Goal: Find specific page/section: Find specific page/section

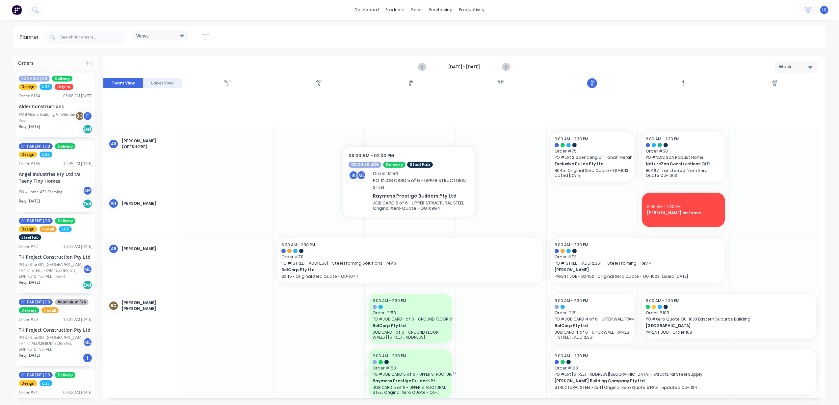
scroll to position [255, 0]
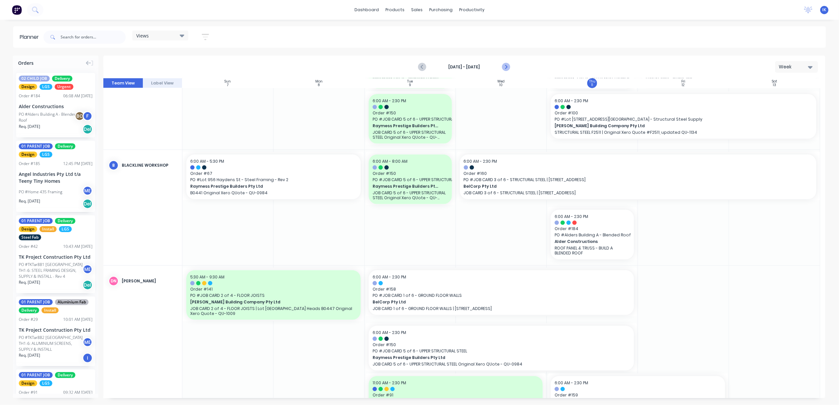
click at [504, 65] on icon "Next page" at bounding box center [506, 67] width 8 height 8
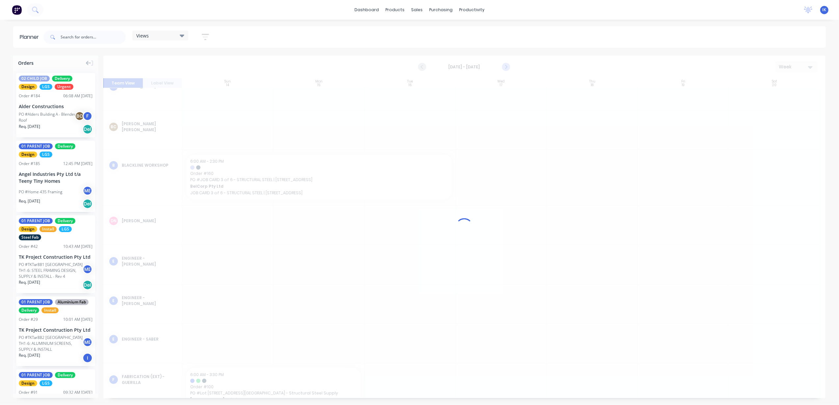
scroll to position [152, 0]
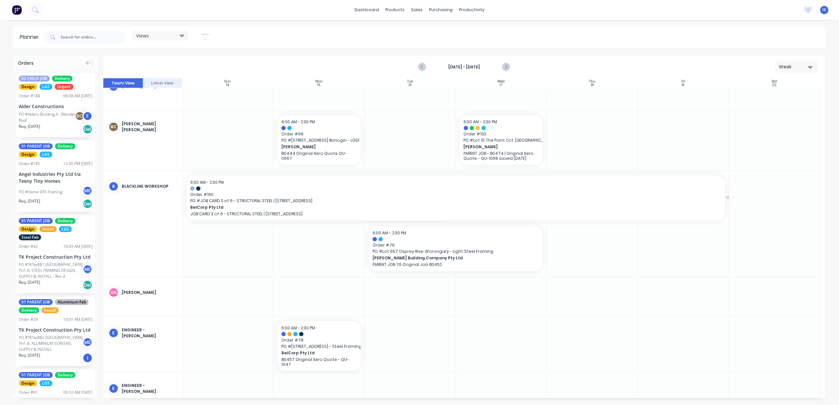
drag, startPoint x: 451, startPoint y: 197, endPoint x: 721, endPoint y: 199, distance: 269.2
click at [61, 332] on div "TK Project Construction Pty Ltd" at bounding box center [56, 330] width 74 height 7
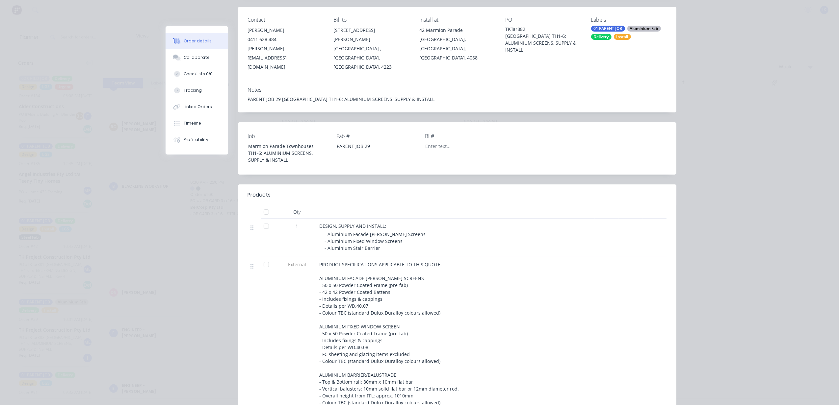
scroll to position [0, 0]
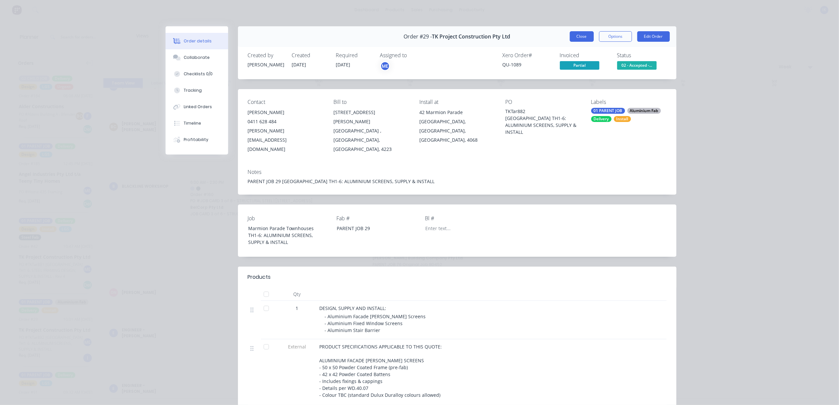
click at [580, 38] on button "Close" at bounding box center [582, 36] width 24 height 11
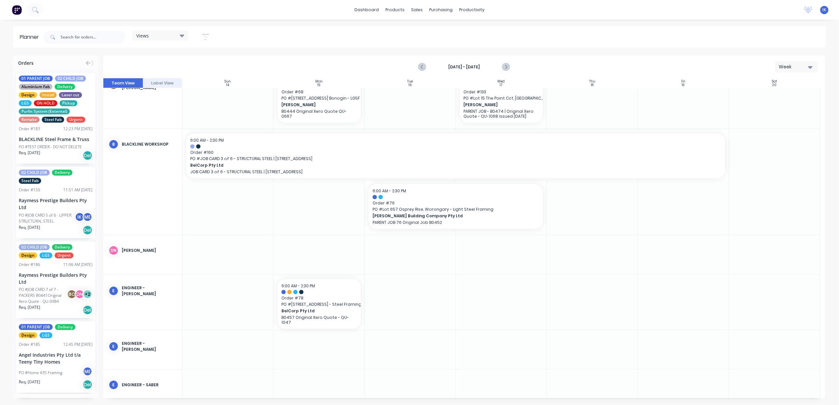
scroll to position [178, 0]
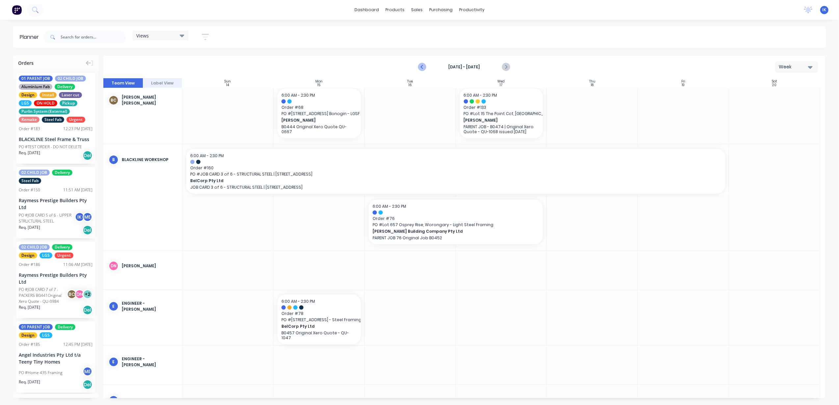
click at [421, 65] on icon "Previous page" at bounding box center [423, 67] width 8 height 8
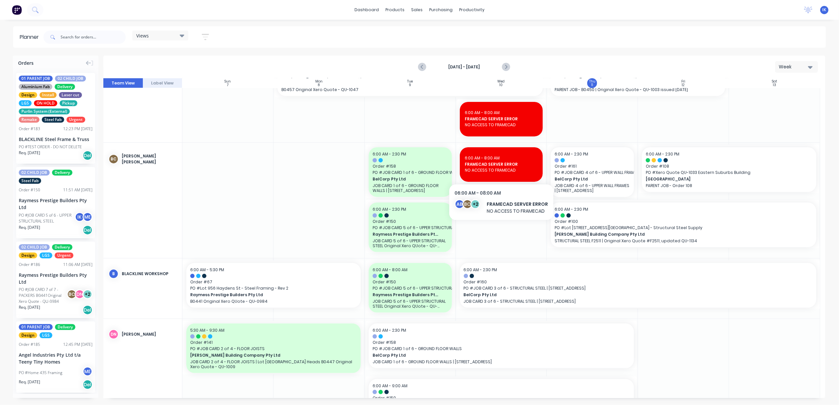
scroll to position [231, 0]
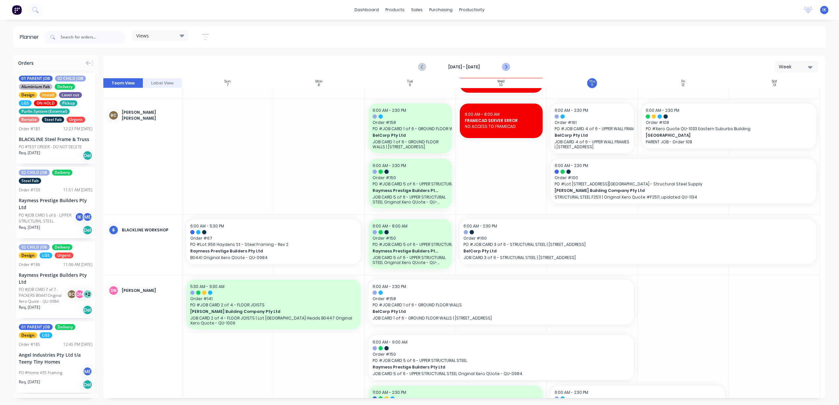
click at [505, 65] on icon "Next page" at bounding box center [505, 66] width 3 height 5
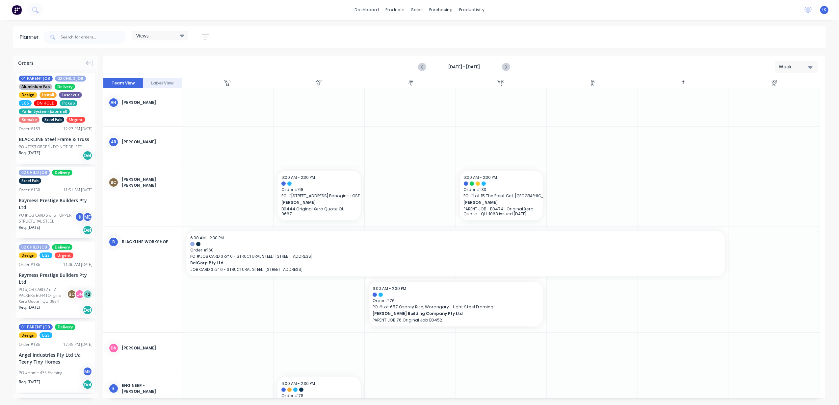
scroll to position [81, 0]
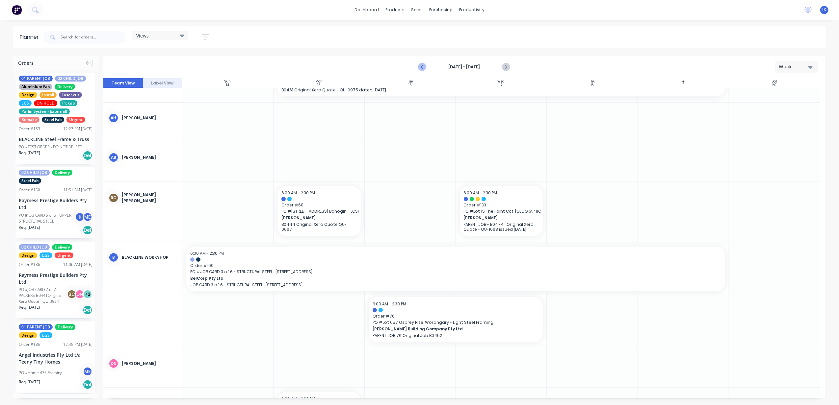
click at [423, 69] on icon "Previous page" at bounding box center [423, 67] width 8 height 8
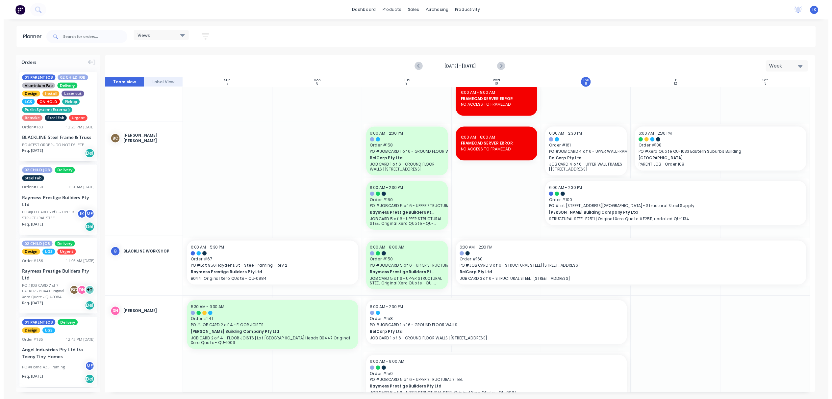
scroll to position [217, 0]
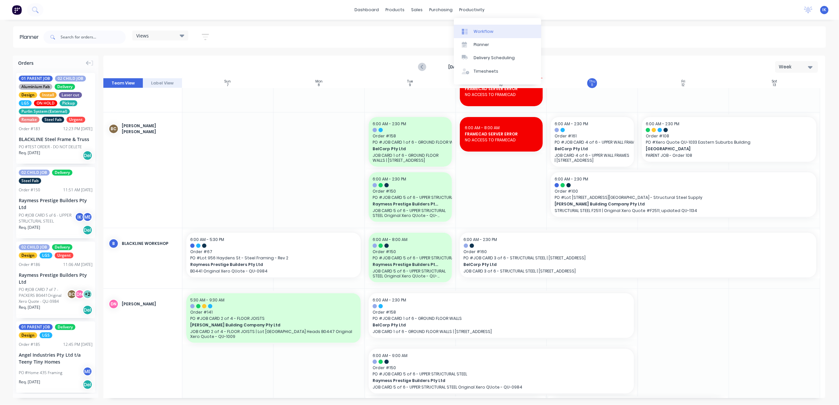
click at [484, 30] on div "Workflow" at bounding box center [484, 32] width 20 height 6
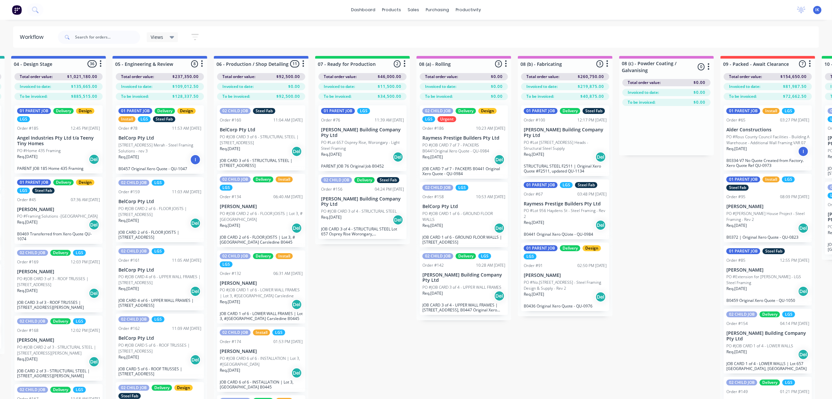
scroll to position [0, 351]
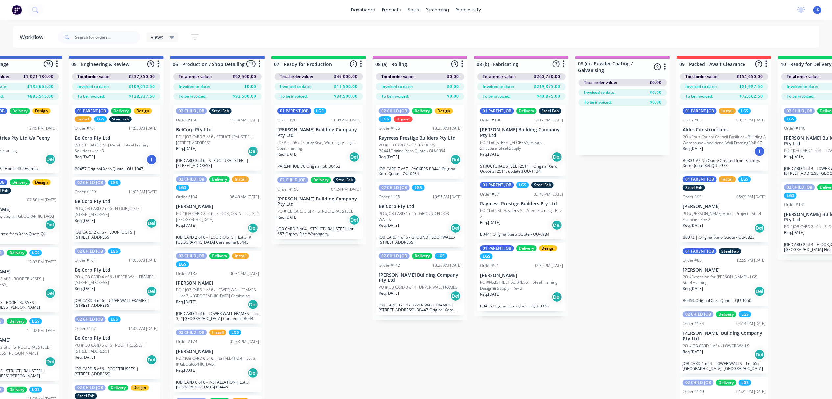
click at [512, 208] on p "PO #Lot 956 Haydens St - Steel Framing - Rev 2" at bounding box center [521, 214] width 83 height 12
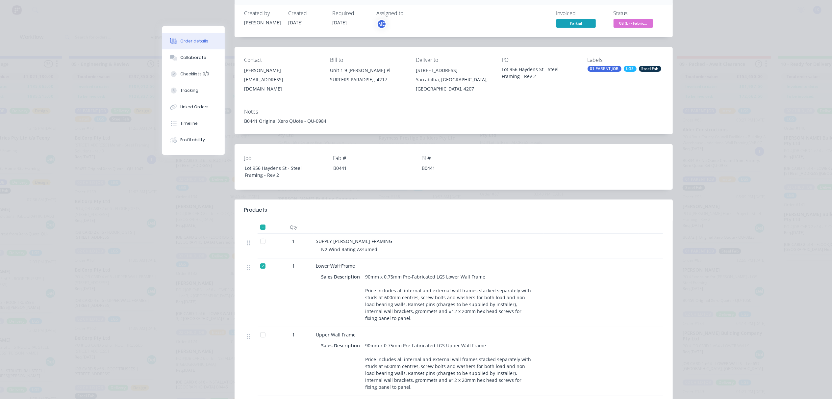
scroll to position [0, 0]
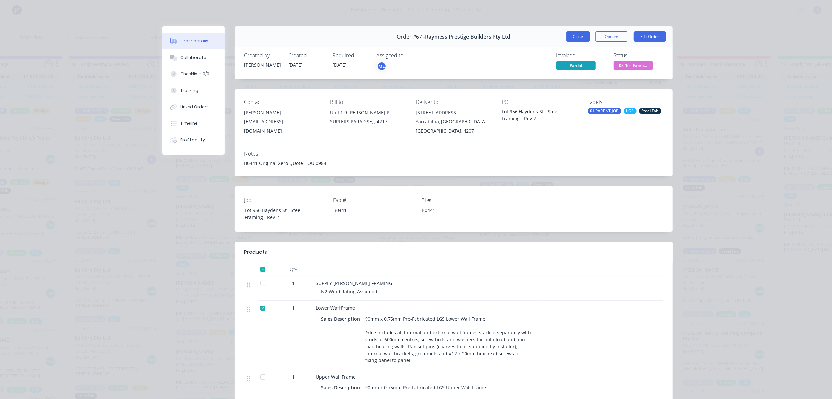
click at [570, 38] on button "Close" at bounding box center [578, 36] width 24 height 11
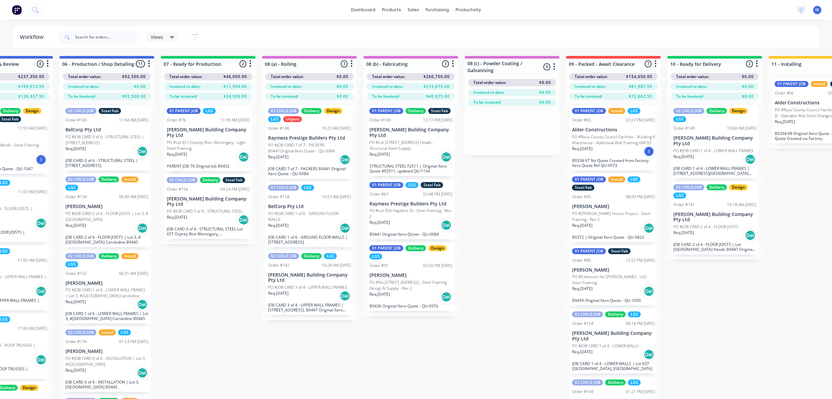
scroll to position [0, 482]
